Goal: Check status: Check status

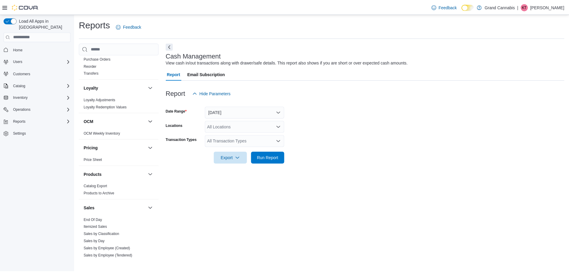
scroll to position [388, 0]
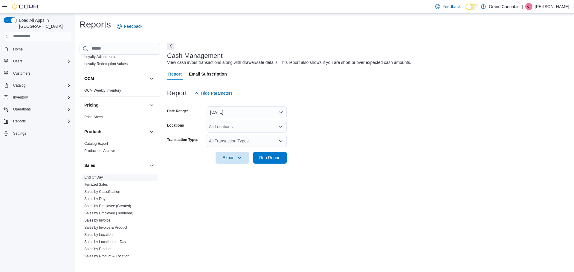
click at [96, 175] on link "End Of Day" at bounding box center [93, 177] width 19 height 4
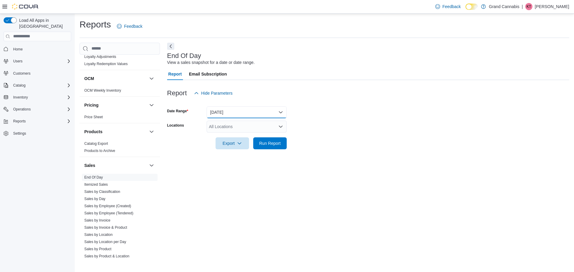
click at [240, 108] on button "[DATE]" at bounding box center [246, 112] width 80 height 12
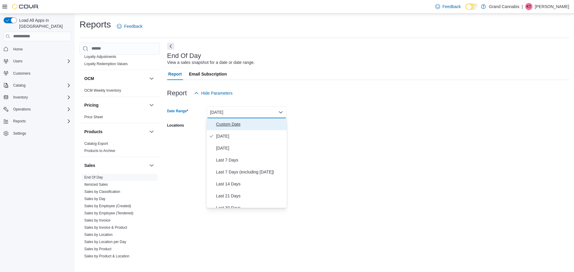
click at [233, 128] on span "Custom Date" at bounding box center [250, 124] width 68 height 7
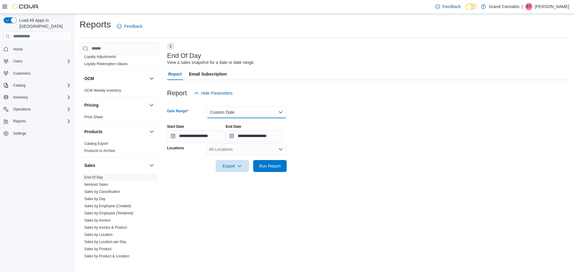
click at [235, 114] on button "Custom Date" at bounding box center [246, 112] width 80 height 12
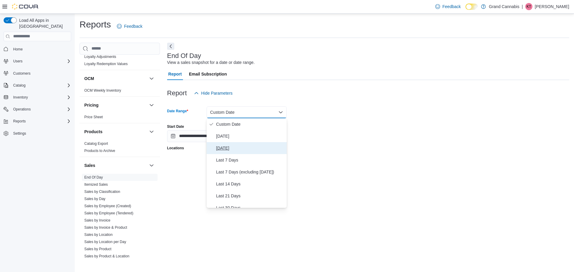
click at [223, 151] on span "[DATE]" at bounding box center [250, 148] width 68 height 7
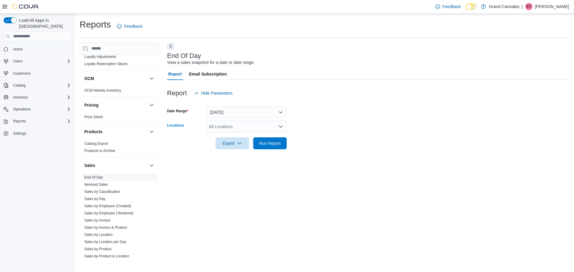
click at [220, 128] on div "All Locations" at bounding box center [246, 127] width 80 height 12
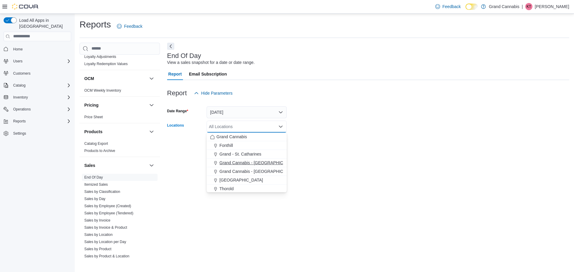
click at [228, 161] on span "Grand Cannabis - [GEOGRAPHIC_DATA]" at bounding box center [258, 163] width 78 height 6
click at [404, 127] on form "Date Range [DATE] Locations [GEOGRAPHIC_DATA] - [GEOGRAPHIC_DATA] Combo box. Se…" at bounding box center [368, 124] width 402 height 50
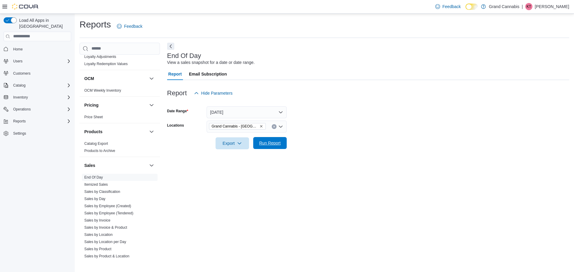
click at [275, 147] on span "Run Report" at bounding box center [270, 143] width 26 height 12
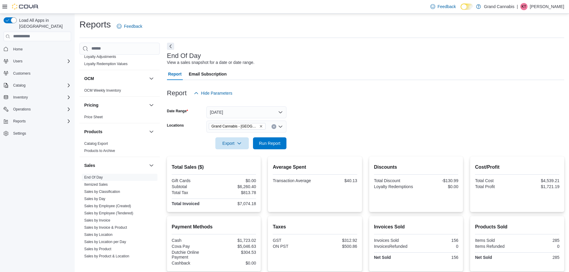
click at [259, 126] on icon "Remove Grand Cannabis - Dunnville from selection in this group" at bounding box center [261, 127] width 4 height 4
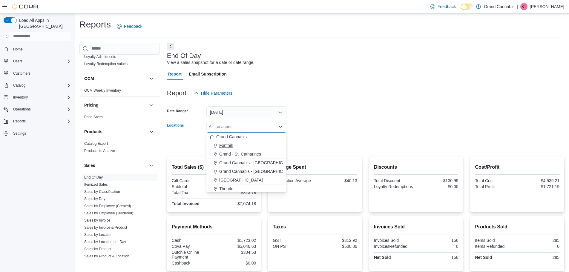
click at [232, 145] on span "Fonthill" at bounding box center [225, 145] width 13 height 6
click at [308, 135] on div at bounding box center [365, 135] width 397 height 5
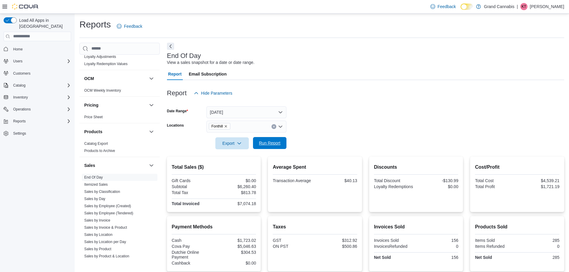
click at [277, 140] on span "Run Report" at bounding box center [270, 143] width 26 height 12
click at [227, 126] on icon "Remove Fonthill from selection in this group" at bounding box center [226, 127] width 4 height 4
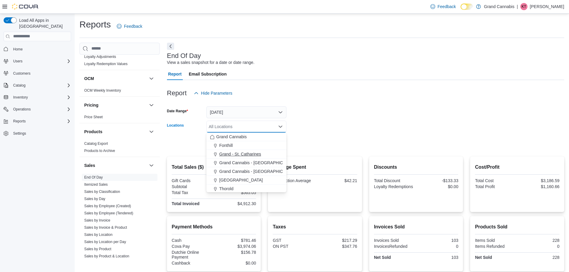
click at [236, 155] on span "Grand - St. Catharines" at bounding box center [240, 154] width 42 height 6
click at [346, 128] on form "Date Range [DATE] Locations [GEOGRAPHIC_DATA] Combo box. Selected. [GEOGRAPHIC_…" at bounding box center [365, 124] width 397 height 50
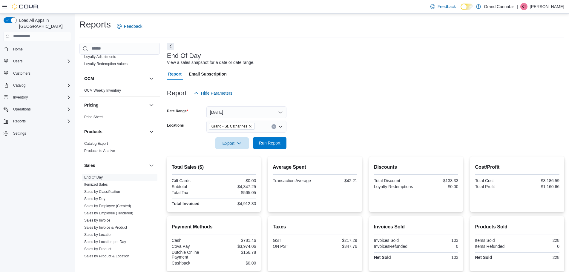
click at [264, 143] on span "Run Report" at bounding box center [270, 143] width 22 height 6
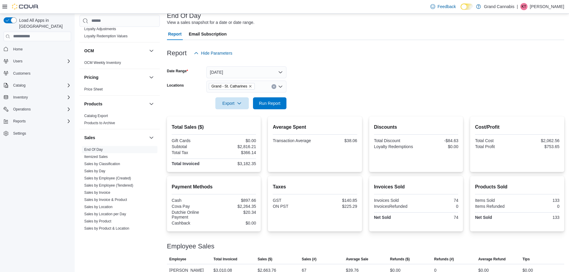
scroll to position [32, 0]
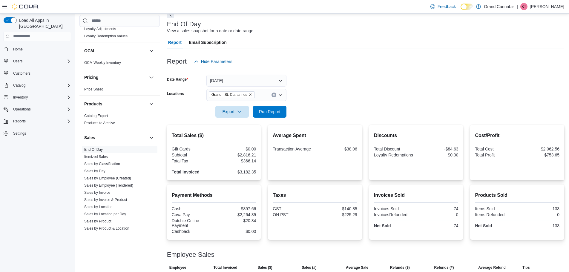
click at [250, 93] on icon "Remove Grand - St. Catharines from selection in this group" at bounding box center [251, 95] width 4 height 4
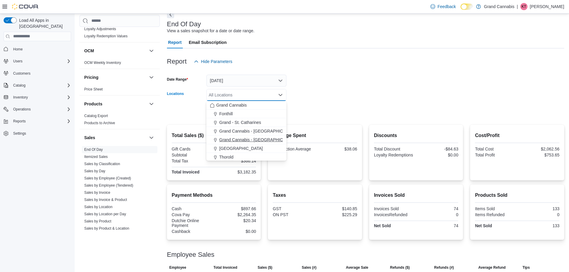
click at [241, 140] on span "Grand Cannabis - [GEOGRAPHIC_DATA]" at bounding box center [258, 140] width 78 height 6
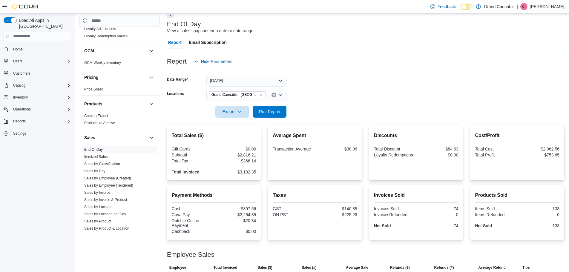
click at [312, 105] on div at bounding box center [365, 103] width 397 height 5
click at [280, 111] on span "Run Report" at bounding box center [270, 111] width 26 height 12
click at [261, 95] on icon "Remove Grand Cannabis - Georgetown from selection in this group" at bounding box center [261, 94] width 2 height 2
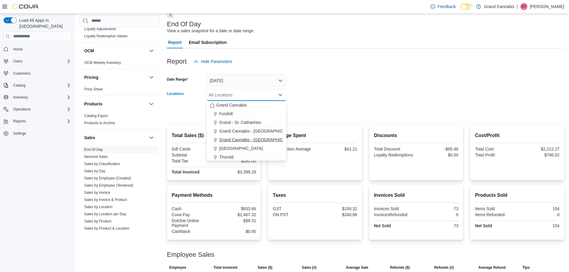
scroll to position [10, 0]
click at [229, 139] on span "[GEOGRAPHIC_DATA]" at bounding box center [241, 139] width 44 height 6
click at [310, 110] on form "Date Range [DATE] Locations [GEOGRAPHIC_DATA] Combo box. Selected. [GEOGRAPHIC_…" at bounding box center [365, 93] width 397 height 50
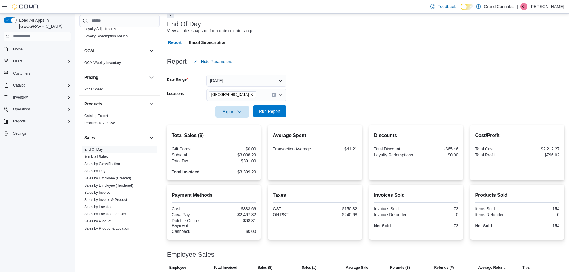
click at [281, 109] on span "Run Report" at bounding box center [270, 111] width 26 height 12
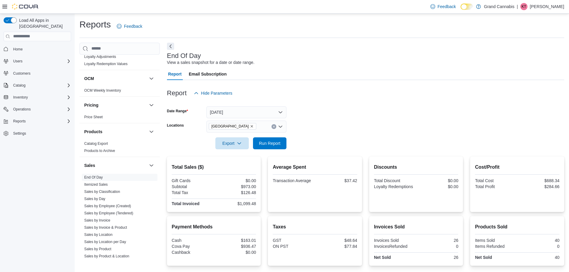
click at [250, 126] on icon "Remove Port Dover from selection in this group" at bounding box center [252, 127] width 4 height 4
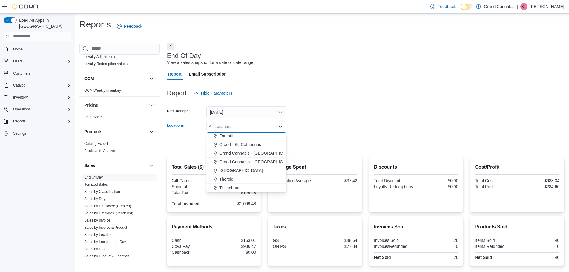
click at [223, 187] on span "Tillsonburg" at bounding box center [229, 188] width 20 height 6
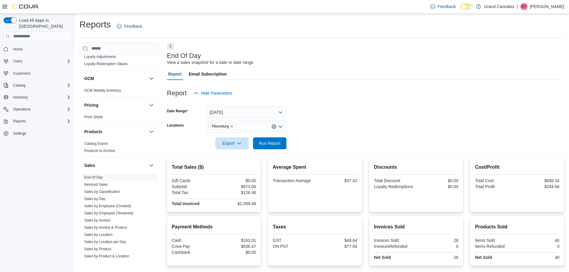
click at [338, 115] on form "Date Range [DATE] Locations Tillsonburg Export Run Report" at bounding box center [365, 124] width 397 height 50
click at [270, 141] on span "Run Report" at bounding box center [270, 143] width 22 height 6
click at [233, 126] on icon "Remove Tillsonburg from selection in this group" at bounding box center [232, 127] width 4 height 4
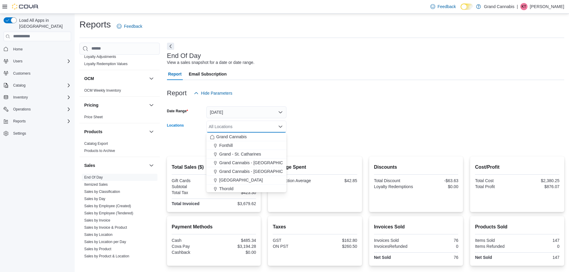
click at [315, 133] on div at bounding box center [365, 135] width 397 height 5
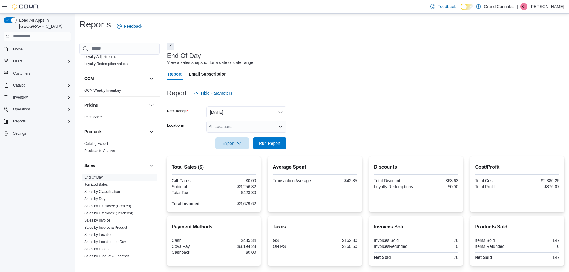
click at [219, 112] on button "[DATE]" at bounding box center [246, 112] width 80 height 12
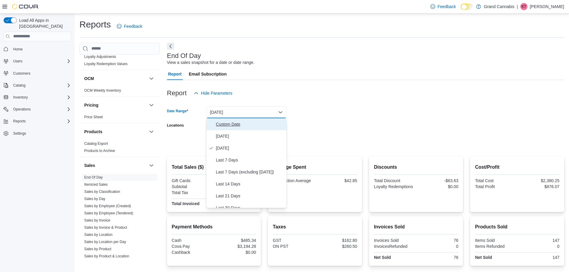
click at [231, 125] on span "Custom Date" at bounding box center [250, 124] width 68 height 7
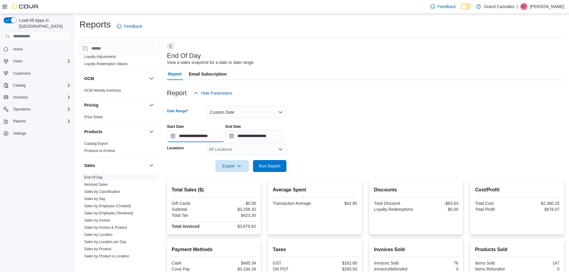
click at [200, 137] on input "**********" at bounding box center [195, 136] width 57 height 12
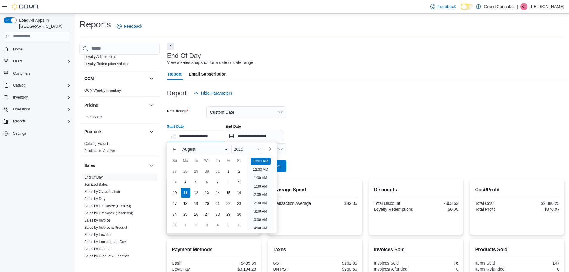
scroll to position [19, 0]
click at [241, 176] on div "27 28 29 30 31 1 2" at bounding box center [206, 171] width 75 height 11
click at [241, 179] on div "9" at bounding box center [239, 182] width 10 height 10
type input "**********"
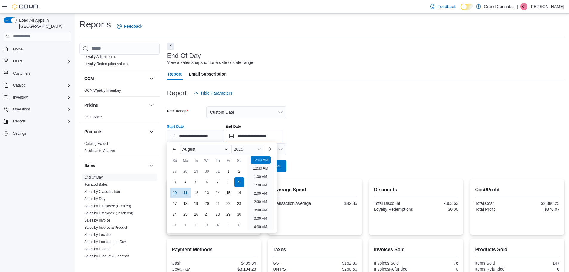
click at [255, 137] on input "**********" at bounding box center [254, 136] width 57 height 12
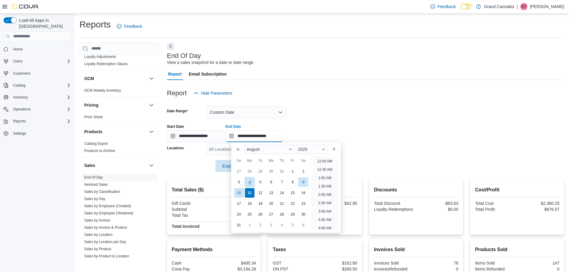
scroll to position [329, 0]
click at [306, 181] on div "9" at bounding box center [303, 182] width 10 height 10
type input "**********"
click at [323, 105] on div at bounding box center [365, 102] width 397 height 7
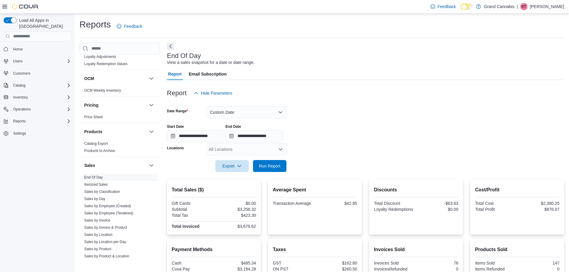
click at [225, 148] on div "All Locations" at bounding box center [246, 149] width 80 height 12
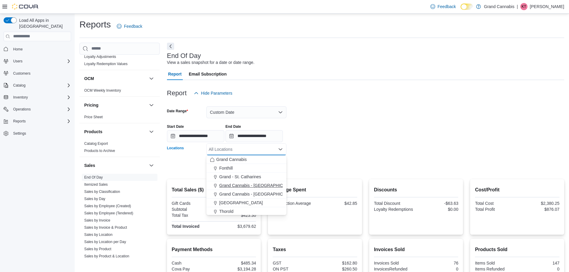
click at [240, 182] on button "Grand Cannabis - [GEOGRAPHIC_DATA]" at bounding box center [246, 185] width 80 height 9
click at [375, 160] on div at bounding box center [365, 157] width 397 height 5
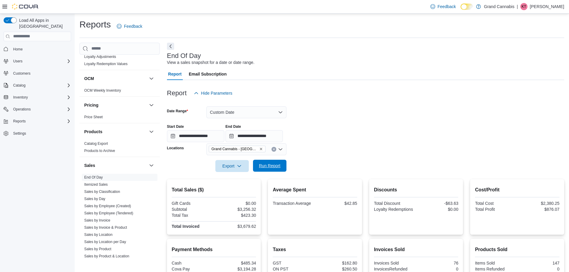
click at [277, 164] on span "Run Report" at bounding box center [270, 166] width 22 height 6
click at [260, 149] on icon "Remove Grand Cannabis - Dunnville from selection in this group" at bounding box center [261, 149] width 4 height 4
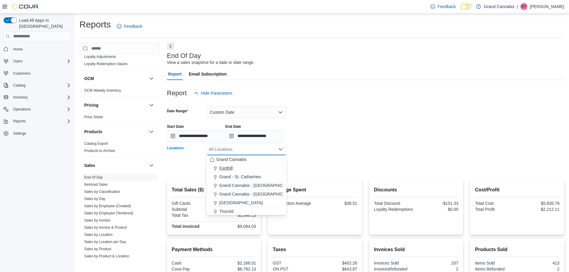
click at [238, 165] on div "Fonthill" at bounding box center [246, 168] width 73 height 6
click at [314, 145] on form "**********" at bounding box center [365, 135] width 397 height 73
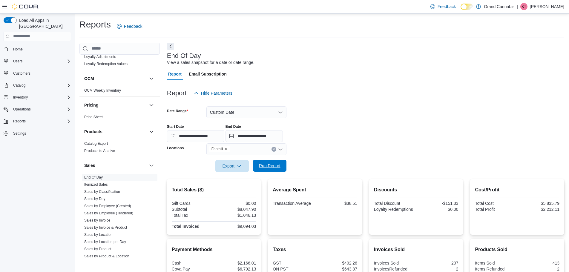
click at [276, 163] on span "Run Report" at bounding box center [270, 166] width 22 height 6
click at [227, 148] on icon "Remove Fonthill from selection in this group" at bounding box center [226, 149] width 4 height 4
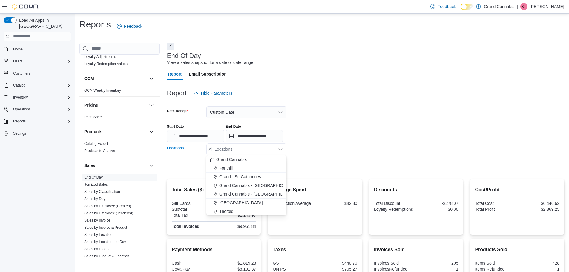
click at [244, 177] on span "Grand - St. Catharines" at bounding box center [240, 177] width 42 height 6
click at [350, 155] on div at bounding box center [365, 157] width 397 height 5
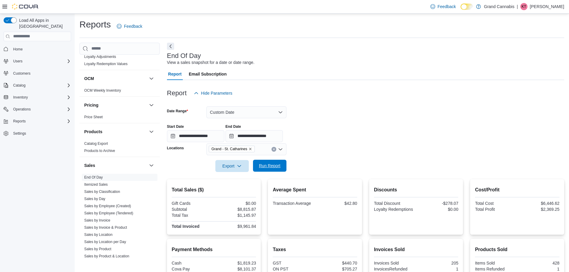
click at [269, 163] on span "Run Report" at bounding box center [270, 166] width 22 height 6
click at [251, 150] on icon "Remove Grand - St. Catharines from selection in this group" at bounding box center [250, 149] width 2 height 2
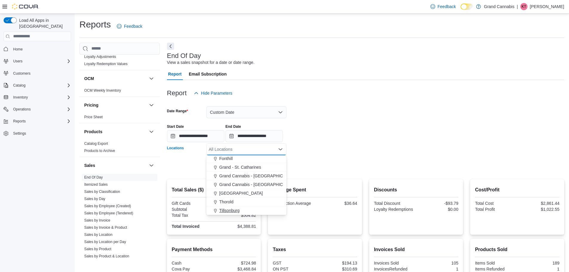
click at [228, 207] on button "Tillsonburg" at bounding box center [246, 210] width 80 height 9
click at [332, 159] on div at bounding box center [365, 157] width 397 height 5
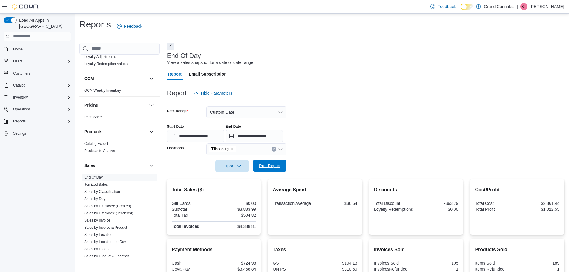
click at [262, 164] on span "Run Report" at bounding box center [270, 166] width 22 height 6
click at [233, 150] on icon "Remove Tillsonburg from selection in this group" at bounding box center [232, 149] width 4 height 4
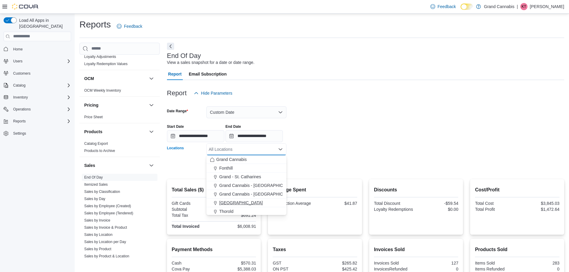
click at [234, 204] on span "[GEOGRAPHIC_DATA]" at bounding box center [241, 203] width 44 height 6
click at [339, 151] on form "**********" at bounding box center [365, 135] width 397 height 73
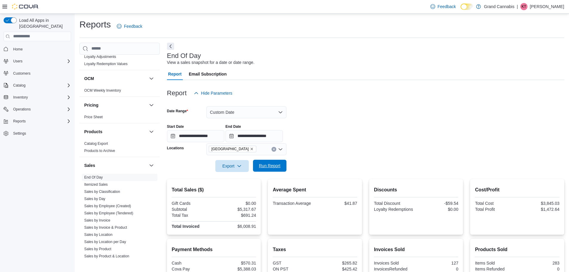
click at [262, 168] on span "Run Report" at bounding box center [270, 166] width 22 height 6
click at [332, 139] on div "**********" at bounding box center [365, 130] width 397 height 23
